Goal: Task Accomplishment & Management: Manage account settings

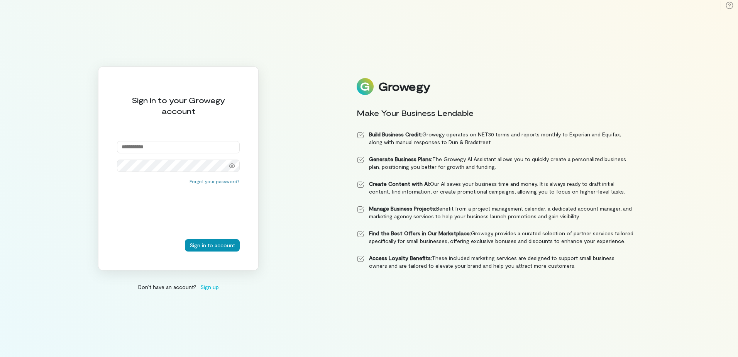
type input "**********"
click at [203, 246] on button "Sign in to account" at bounding box center [212, 245] width 55 height 12
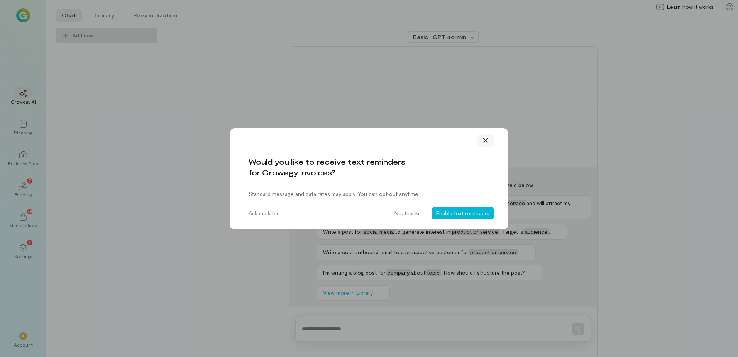
click at [486, 139] on icon at bounding box center [486, 141] width 8 height 8
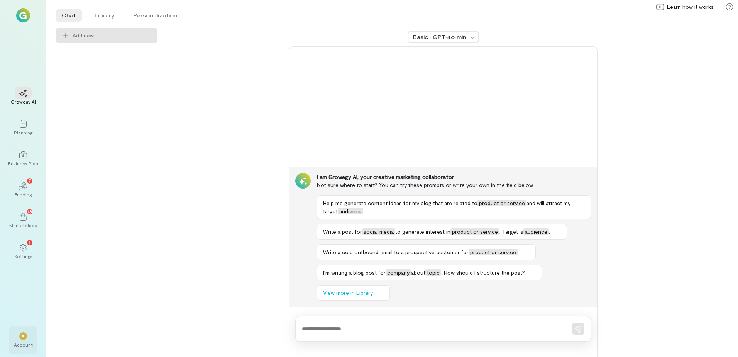
click at [25, 338] on div "*" at bounding box center [23, 336] width 8 height 8
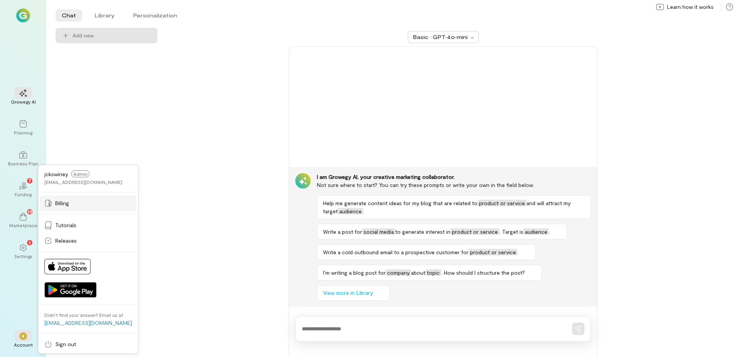
click at [61, 201] on span "Billing" at bounding box center [62, 203] width 14 height 8
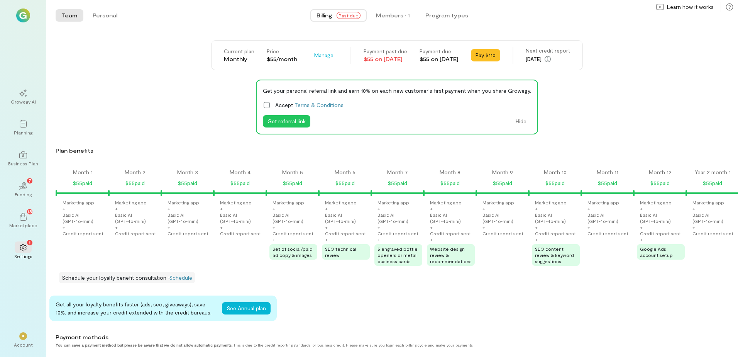
scroll to position [0, 681]
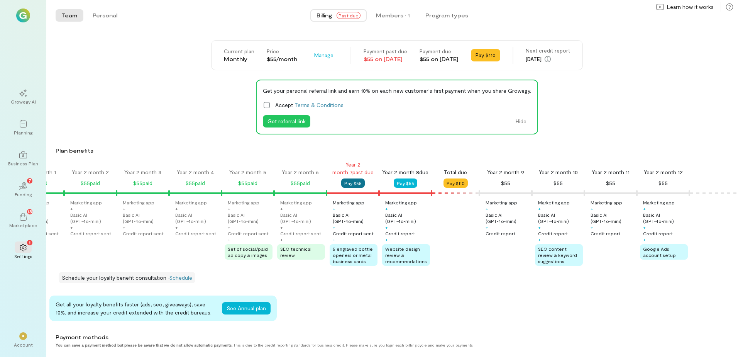
click at [346, 182] on button "Pay $55" at bounding box center [353, 182] width 24 height 9
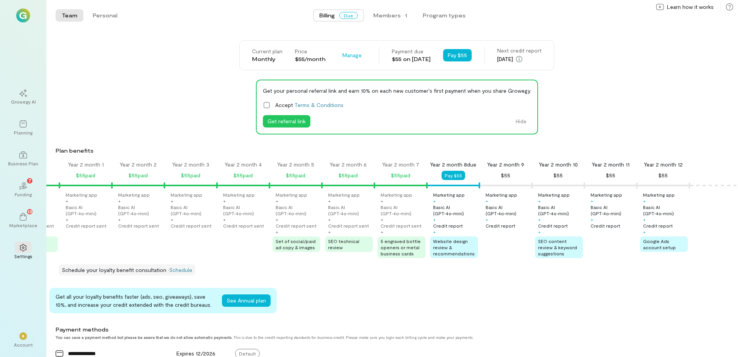
scroll to position [0, 633]
drag, startPoint x: 618, startPoint y: 104, endPoint x: 482, endPoint y: 128, distance: 138.0
click at [482, 128] on div "Get your personal referral link and earn 10% on each new customer's first payme…" at bounding box center [397, 107] width 683 height 55
click at [25, 336] on div "*" at bounding box center [23, 336] width 8 height 8
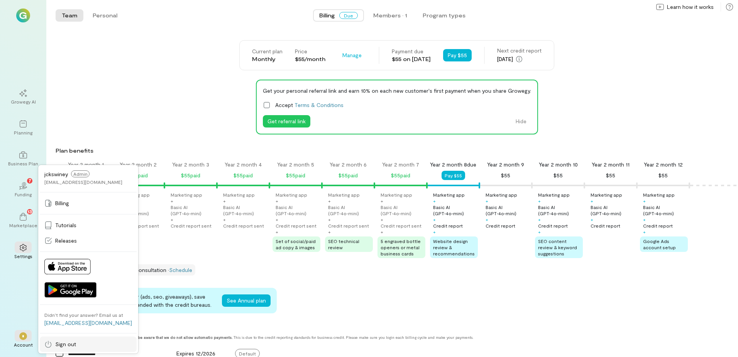
click at [62, 345] on span "Sign out" at bounding box center [65, 344] width 21 height 8
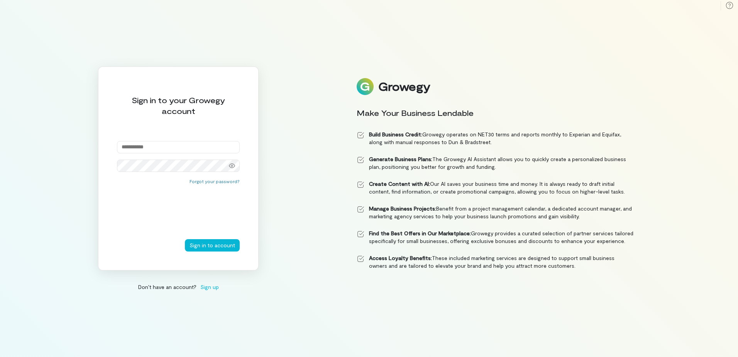
type input "**********"
